Goal: Participate in discussion: Engage in conversation with other users on a specific topic

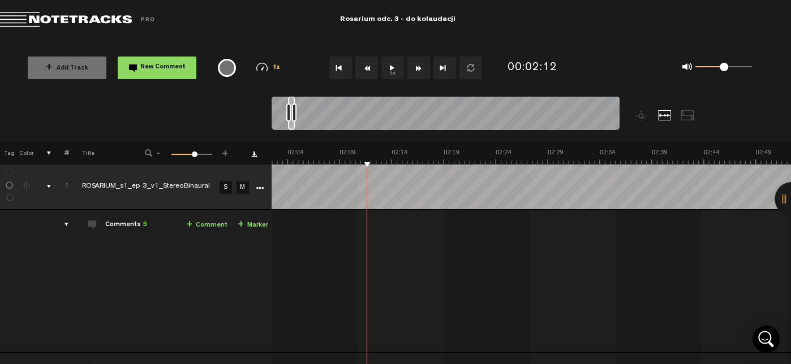
scroll to position [0, 1283]
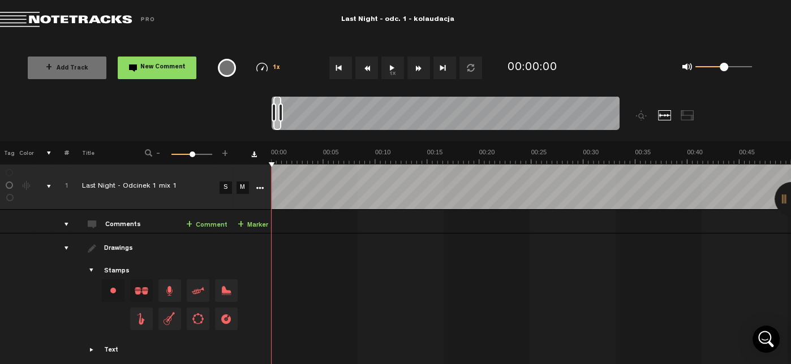
click at [386, 66] on button "1x" at bounding box center [392, 68] width 23 height 23
click at [397, 65] on button "1x" at bounding box center [392, 68] width 23 height 23
click at [388, 68] on button "1x" at bounding box center [392, 68] width 23 height 23
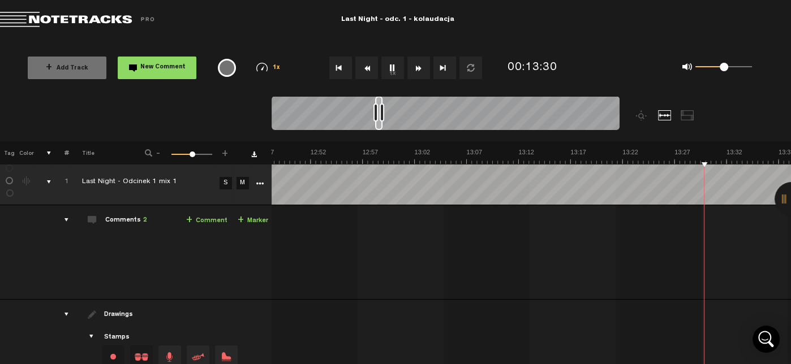
scroll to position [0, 7989]
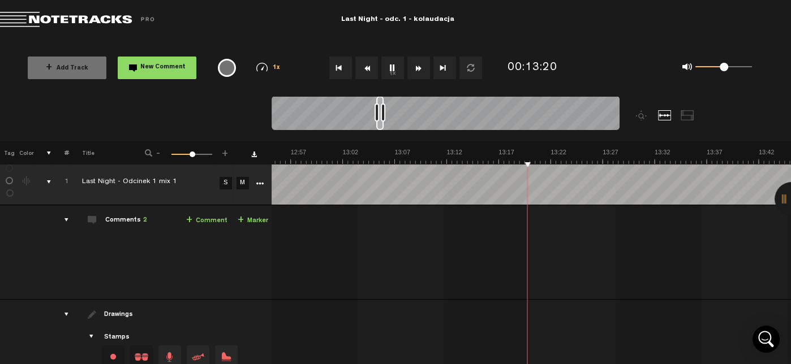
click at [388, 71] on button "1x" at bounding box center [392, 68] width 23 height 23
click at [203, 221] on link "+ Comment" at bounding box center [206, 220] width 41 height 13
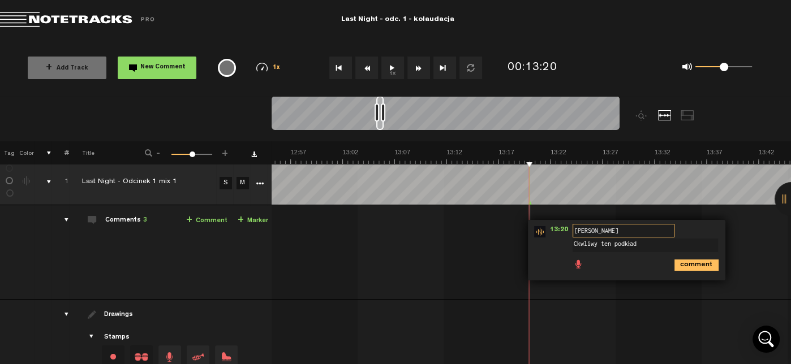
click at [587, 237] on input "[PERSON_NAME]" at bounding box center [624, 231] width 102 height 14
click at [587, 243] on textarea "Ckwliwy ten podkład" at bounding box center [645, 246] width 145 height 14
type textarea "Ckliwy ten podkład"
click at [687, 260] on icon "comment" at bounding box center [697, 265] width 44 height 11
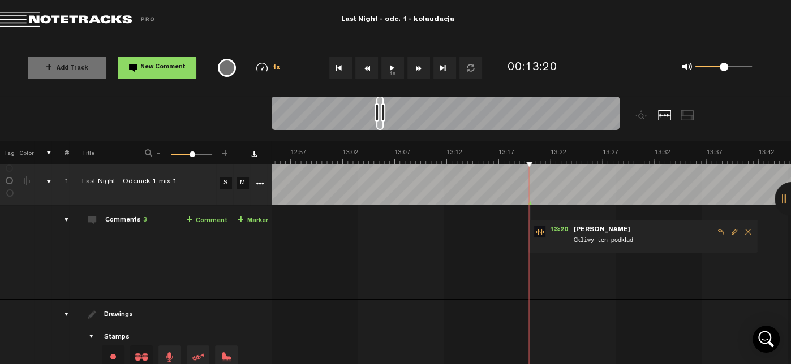
click at [394, 75] on button "1x" at bounding box center [392, 68] width 23 height 23
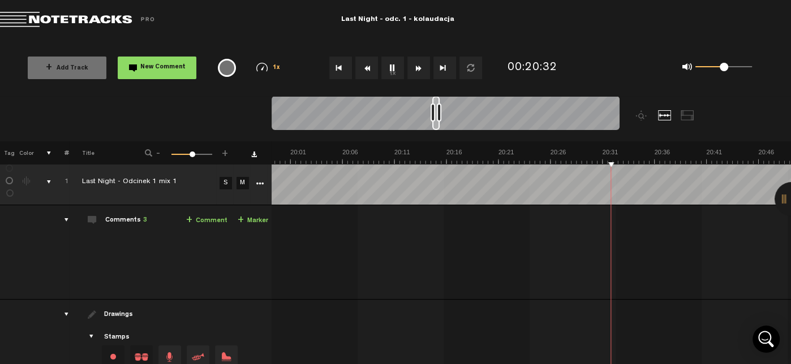
scroll to position [0, 12358]
click at [394, 63] on button "1x" at bounding box center [392, 68] width 23 height 23
click at [389, 69] on button "1x" at bounding box center [392, 68] width 23 height 23
click at [215, 216] on link "+ Comment" at bounding box center [206, 220] width 41 height 13
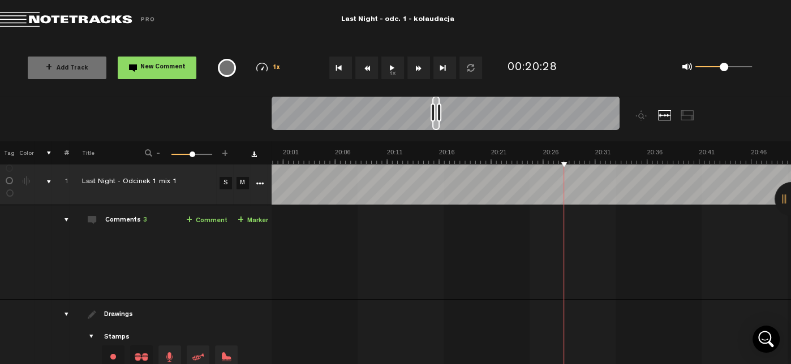
scroll to position [0, 12365]
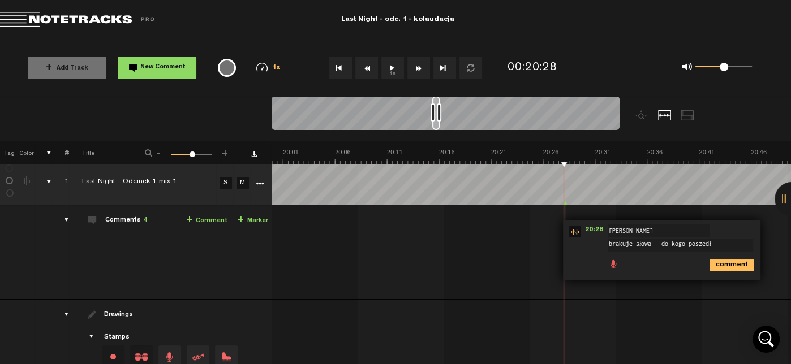
type textarea "brakuje słowa - do kogo poszedł"
click at [722, 264] on icon "comment" at bounding box center [732, 265] width 44 height 11
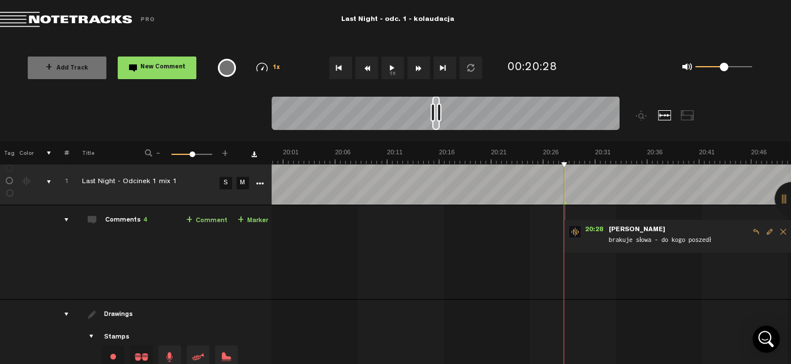
click at [394, 75] on button "1x" at bounding box center [392, 68] width 23 height 23
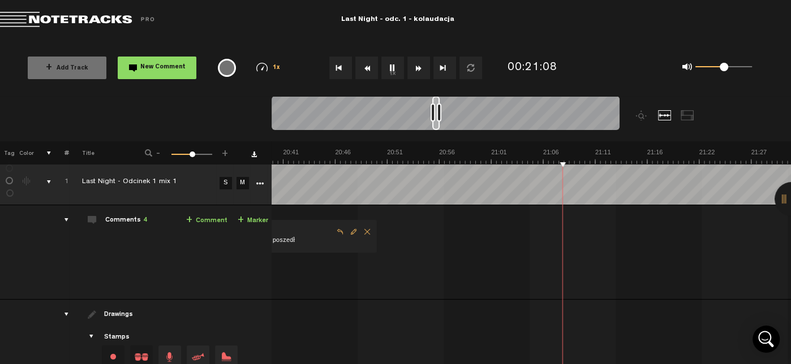
scroll to position [0, 12781]
click at [386, 71] on button "1x" at bounding box center [392, 68] width 23 height 23
click at [393, 74] on button "1x" at bounding box center [392, 68] width 23 height 23
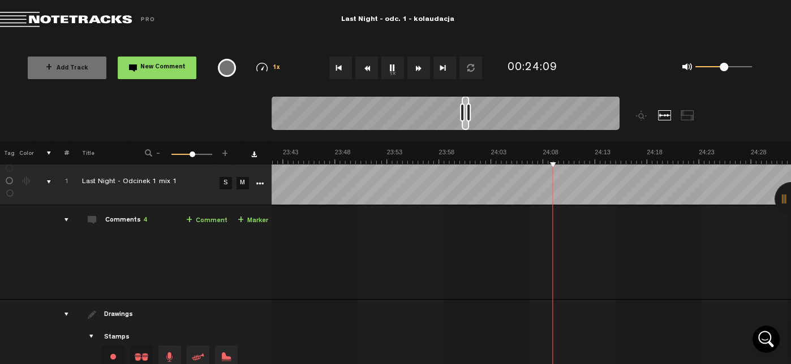
scroll to position [0, 14653]
click at [397, 70] on button "1x" at bounding box center [392, 68] width 23 height 23
click at [209, 217] on link "+ Comment" at bounding box center [206, 220] width 41 height 13
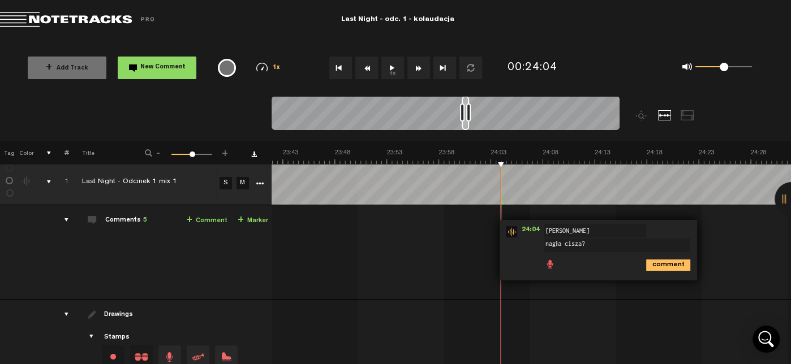
type textarea "nagła cisza?"
click at [659, 266] on icon "comment" at bounding box center [668, 265] width 44 height 11
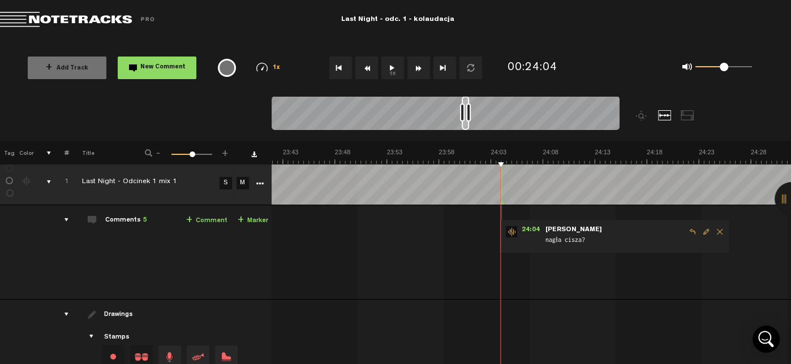
click at [393, 67] on button "1x" at bounding box center [392, 68] width 23 height 23
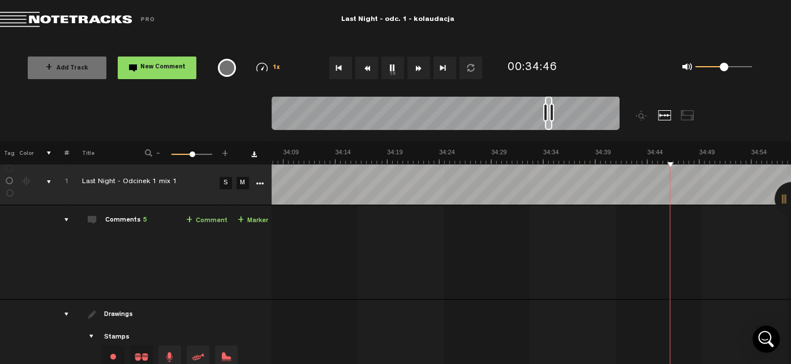
scroll to position [0, 21102]
click at [398, 70] on button "1x" at bounding box center [392, 68] width 23 height 23
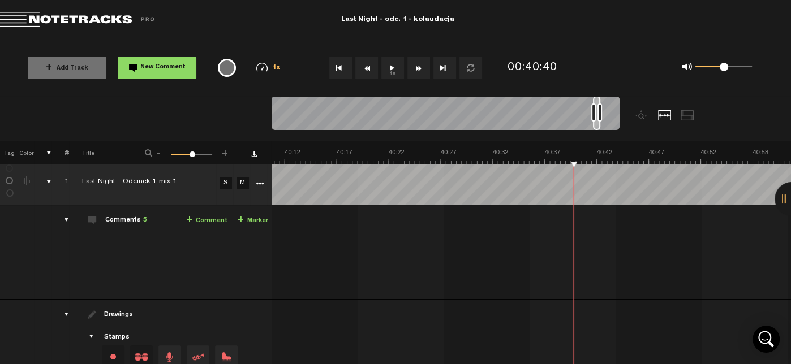
click at [398, 70] on button "1x" at bounding box center [392, 68] width 23 height 23
